Goal: Transaction & Acquisition: Subscribe to service/newsletter

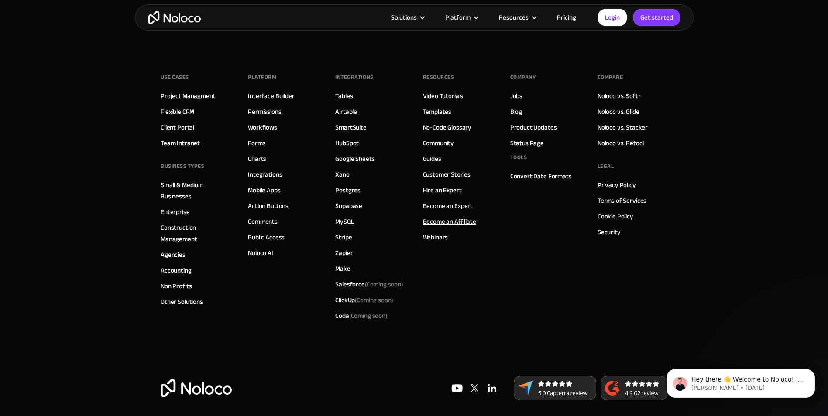
click at [464, 224] on link "Become an Affiliate" at bounding box center [449, 221] width 53 height 11
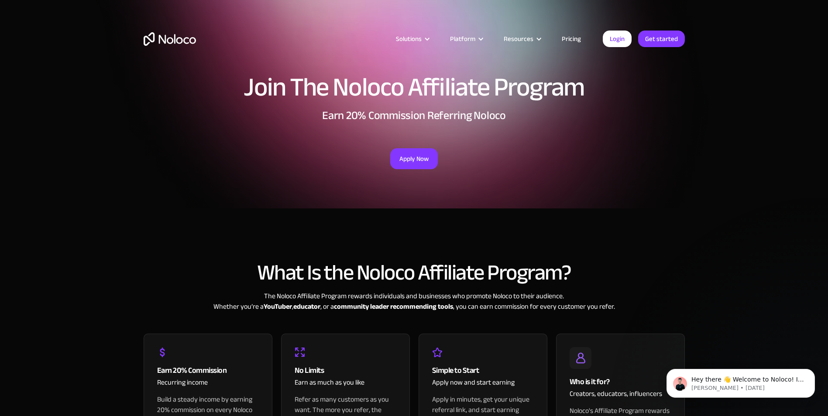
click at [570, 38] on link "Pricing" at bounding box center [571, 38] width 41 height 11
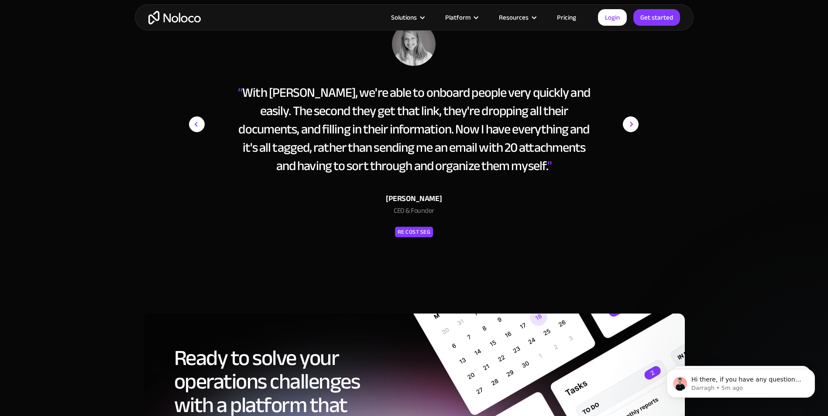
scroll to position [4949, 0]
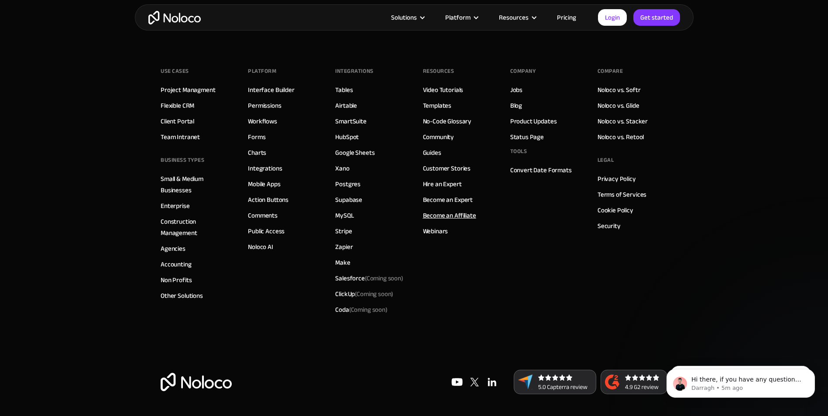
click at [443, 217] on link "Become an Affiliate" at bounding box center [449, 215] width 53 height 11
